Goal: Navigation & Orientation: Find specific page/section

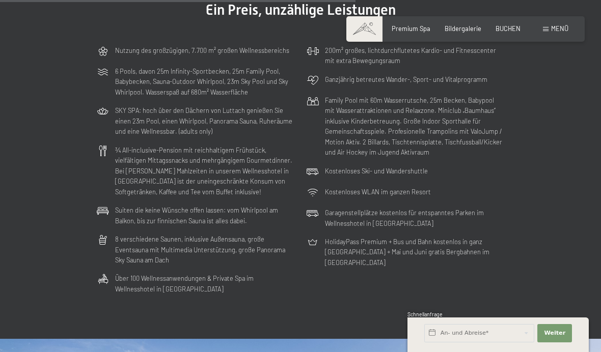
scroll to position [2207, 0]
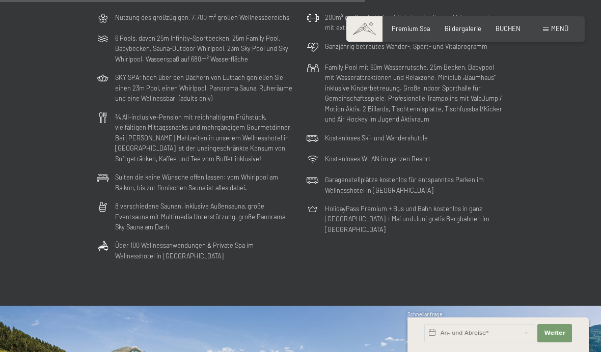
click at [416, 28] on span "Premium Spa" at bounding box center [411, 28] width 39 height 8
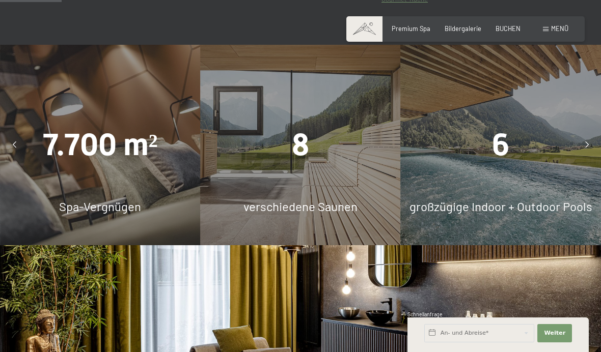
scroll to position [577, 0]
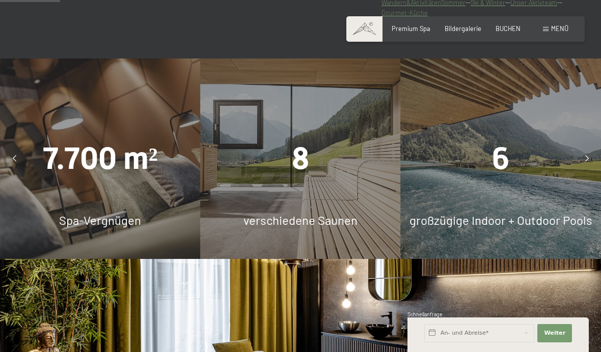
click at [272, 181] on div "8" at bounding box center [300, 159] width 200 height 43
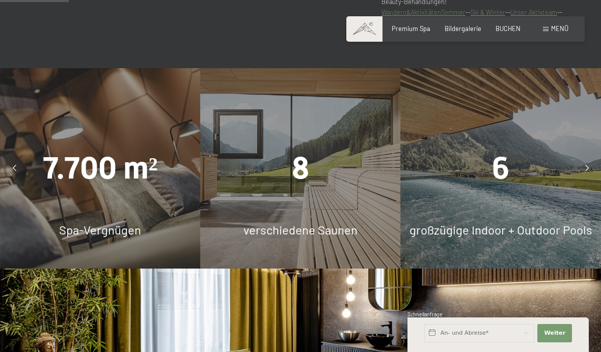
scroll to position [564, 0]
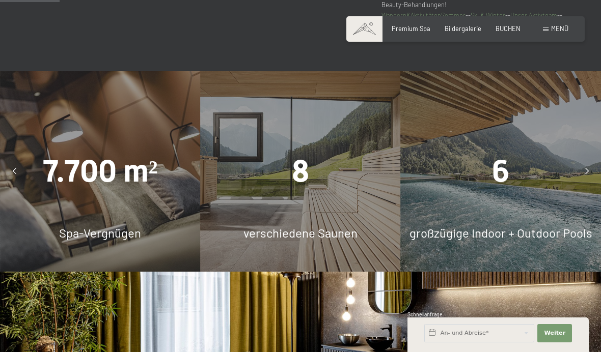
click at [586, 175] on icon at bounding box center [587, 172] width 4 height 7
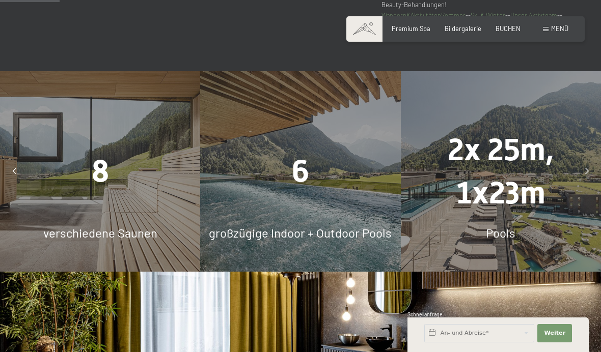
click at [576, 198] on div "2x 25m, 1x23m" at bounding box center [501, 171] width 200 height 87
click at [581, 182] on div at bounding box center [587, 171] width 20 height 20
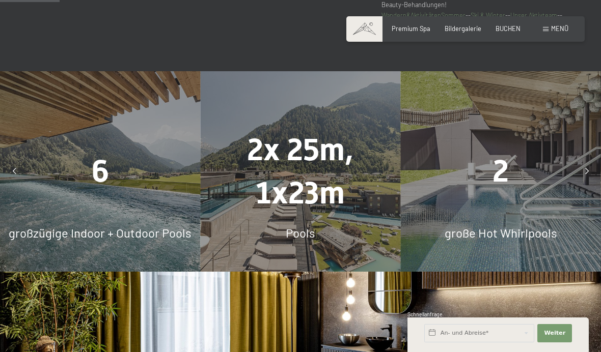
click at [582, 182] on div at bounding box center [587, 171] width 20 height 20
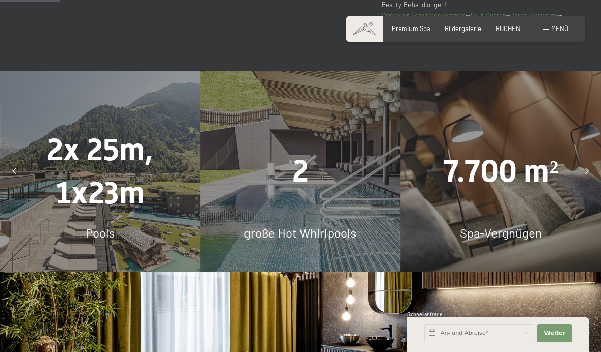
click at [577, 182] on div at bounding box center [587, 171] width 20 height 20
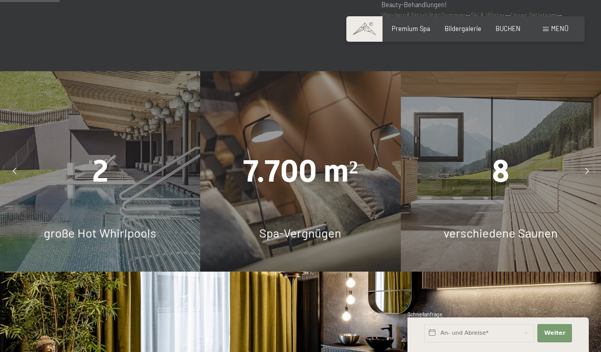
click at [579, 182] on div at bounding box center [587, 171] width 20 height 20
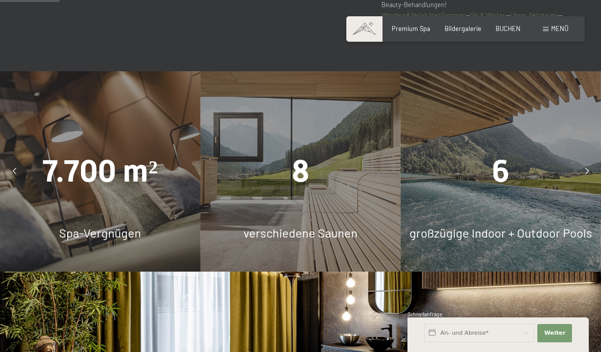
click at [584, 182] on div at bounding box center [587, 171] width 20 height 20
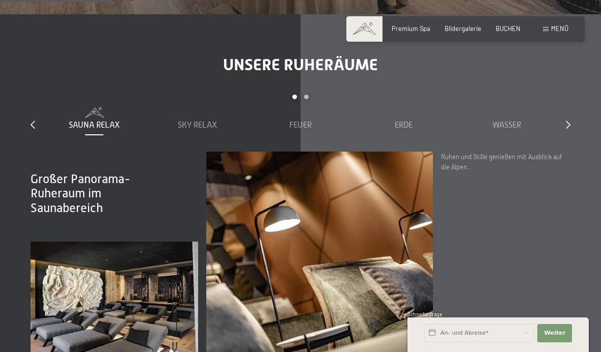
scroll to position [1095, 0]
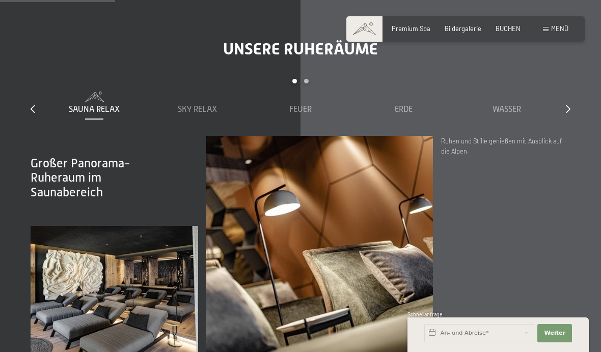
click at [579, 137] on div "Unsere Ruheräume slide 1 to 5 of 7 Sauna Relax Sky Relax Feuer Erde Wasser Luft…" at bounding box center [300, 200] width 601 height 323
click at [582, 133] on div "Unsere Ruheräume slide 1 to 5 of 7 Sauna Relax Sky Relax Feuer Erde Wasser Luft…" at bounding box center [300, 200] width 601 height 323
click at [576, 140] on div "Unsere Ruheräume slide 1 to 5 of 7 Sauna Relax Sky Relax Feuer Erde Wasser Luft…" at bounding box center [300, 200] width 601 height 323
click at [570, 113] on icon at bounding box center [568, 109] width 5 height 8
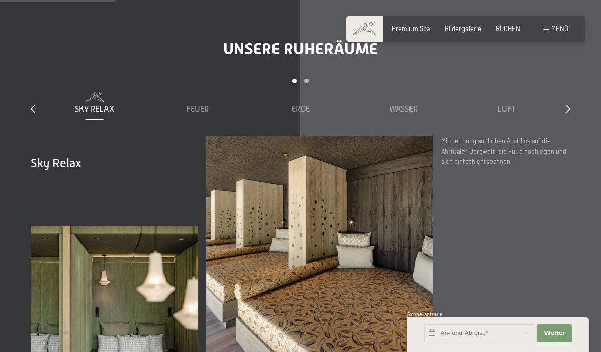
click at [566, 115] on div at bounding box center [568, 109] width 5 height 11
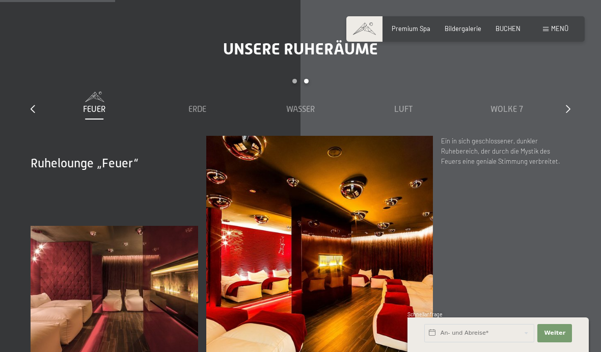
click at [43, 115] on div "Sauna Relax Sky Relax Feuer Erde Wasser Luft Wolke 7" at bounding box center [198, 103] width 722 height 23
click at [33, 113] on icon at bounding box center [33, 109] width 5 height 8
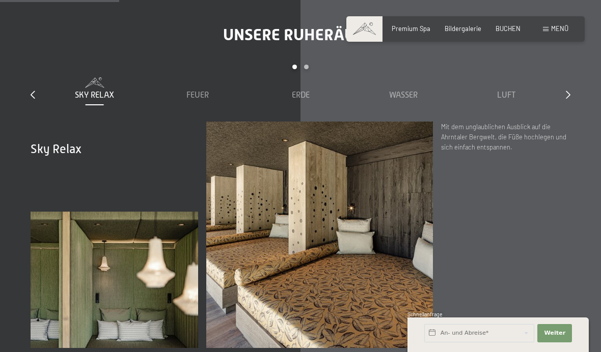
scroll to position [1109, 0]
click at [568, 99] on icon at bounding box center [568, 95] width 5 height 8
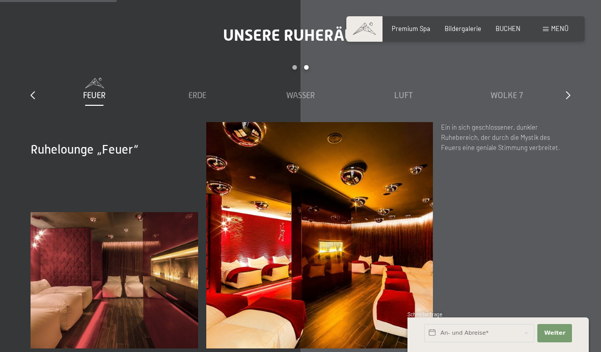
click at [569, 99] on icon at bounding box center [568, 95] width 5 height 8
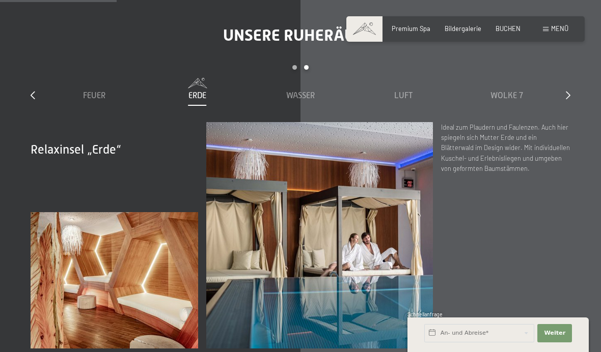
click at [569, 99] on icon at bounding box center [568, 95] width 5 height 8
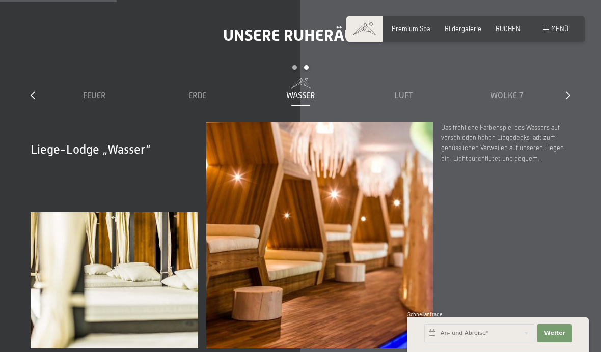
click at [578, 122] on div "Unsere Ruheräume slide 3 to 7 of 7 Sauna Relax Sky Relax Feuer Erde Wasser Luft…" at bounding box center [300, 186] width 601 height 323
click at [564, 122] on div "slide 3 to 7 of 7 Sauna Relax Sky Relax Feuer Erde Wasser Luft Wolke 7" at bounding box center [301, 93] width 540 height 57
click at [567, 101] on div at bounding box center [568, 95] width 5 height 11
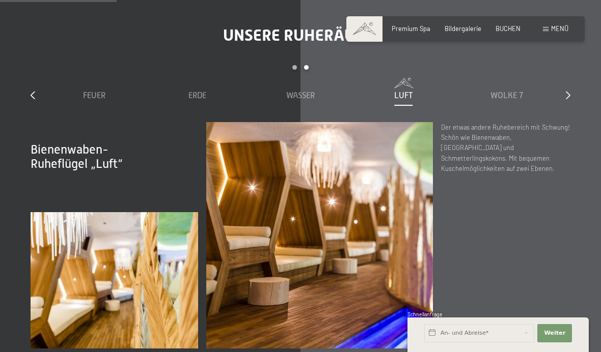
click at [570, 128] on div "Unsere Ruheräume slide 3 to 7 of 7 Sauna Relax Sky Relax Feuer Erde Wasser Luft…" at bounding box center [300, 186] width 601 height 323
click at [568, 122] on div "slide 3 to 7 of 7 Sauna Relax Sky Relax Feuer Erde Wasser Luft Wolke 7" at bounding box center [301, 93] width 540 height 57
click at [503, 101] on div "Wolke 7" at bounding box center [506, 89] width 95 height 23
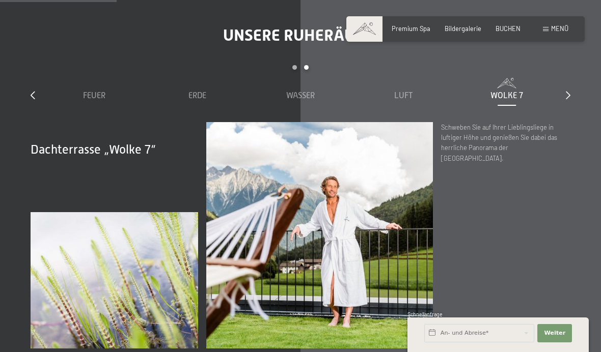
click at [566, 101] on div at bounding box center [568, 95] width 5 height 11
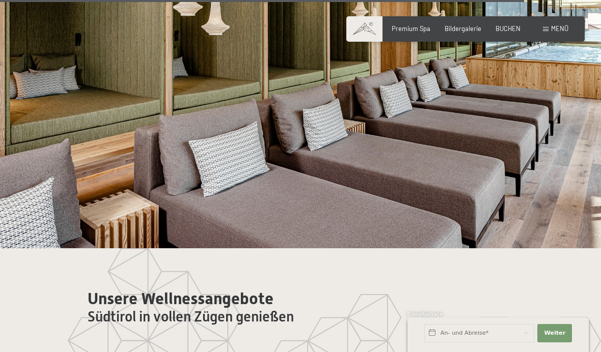
scroll to position [4289, 0]
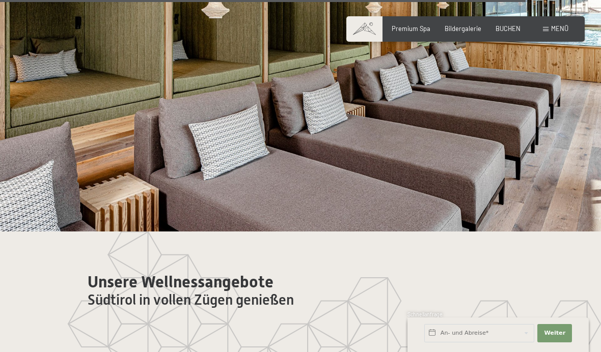
click at [544, 25] on div "Menü" at bounding box center [555, 28] width 25 height 9
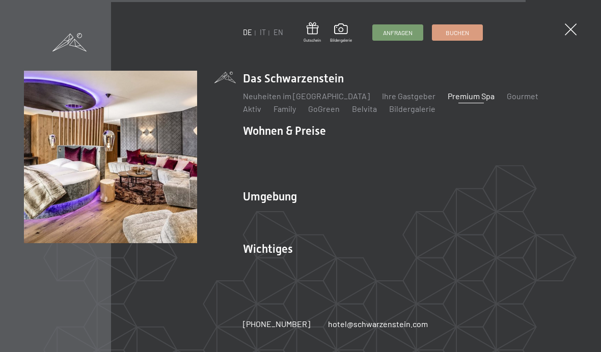
click at [362, 153] on link "Zimmer & Preise" at bounding box center [350, 149] width 59 height 10
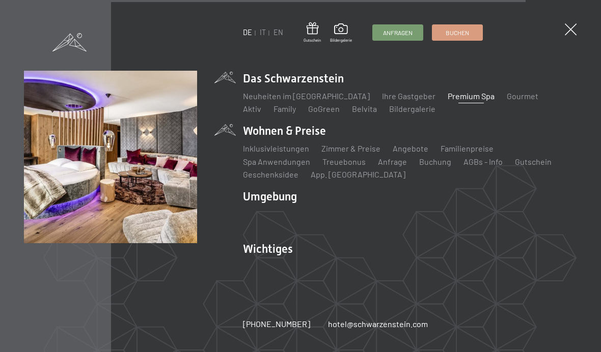
scroll to position [4299, 0]
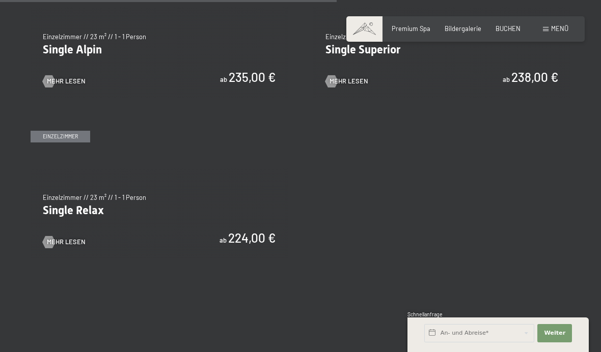
scroll to position [1393, 0]
